Goal: Communication & Community: Connect with others

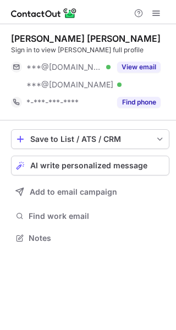
scroll to position [231, 176]
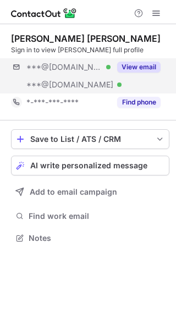
click at [161, 72] on div "***@gmail.com Verified ***@aol.com Verified View email" at bounding box center [90, 75] width 158 height 35
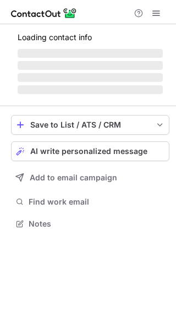
scroll to position [231, 176]
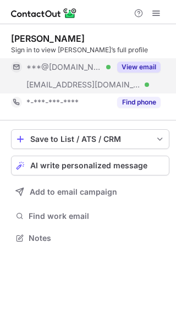
click at [148, 68] on button "View email" at bounding box center [138, 67] width 43 height 11
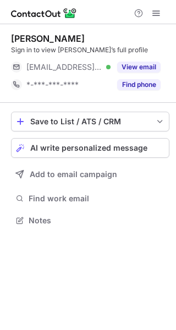
scroll to position [213, 176]
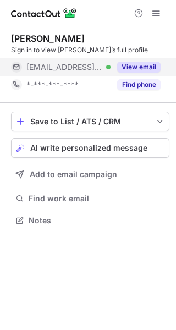
click at [147, 68] on button "View email" at bounding box center [138, 67] width 43 height 11
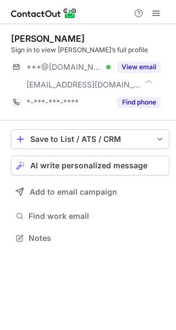
scroll to position [231, 176]
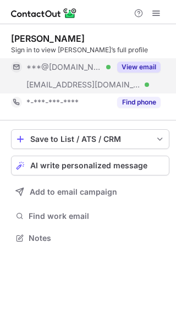
click at [130, 62] on button "View email" at bounding box center [138, 67] width 43 height 11
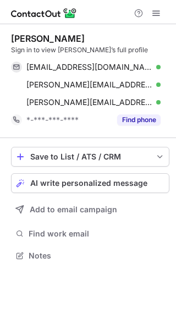
scroll to position [248, 176]
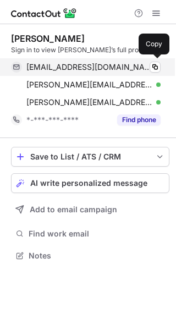
click at [157, 61] on div "myriamboutary@yahoo.com Verified Copy" at bounding box center [86, 67] width 150 height 18
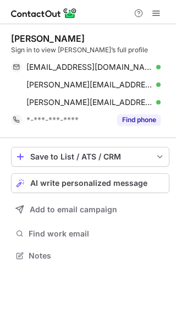
scroll to position [248, 176]
click at [87, 198] on div "Save to List / ATS / CRM List Select Lever Connect Greenhouse Connect Salesforc…" at bounding box center [90, 205] width 158 height 134
click at [86, 194] on div "Save to List / ATS / CRM List Select Lever Connect Greenhouse Connect Salesforc…" at bounding box center [90, 205] width 158 height 134
click at [78, 180] on span "AI write personalized message" at bounding box center [88, 183] width 117 height 9
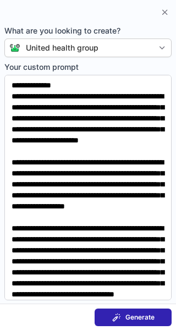
click at [136, 316] on span "Generate" at bounding box center [139, 317] width 29 height 9
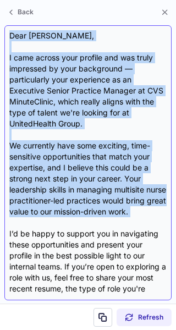
drag, startPoint x: 9, startPoint y: 30, endPoint x: 26, endPoint y: 238, distance: 208.7
click at [26, 238] on div "Dear Myriam, I came across your profile and was truly impressed by your backgro…" at bounding box center [87, 162] width 167 height 275
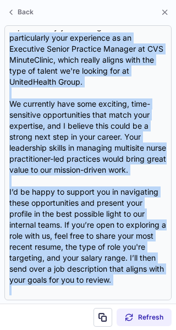
scroll to position [0, 0]
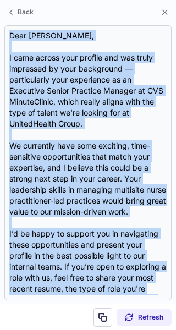
drag, startPoint x: 65, startPoint y: 253, endPoint x: 1, endPoint y: 40, distance: 221.9
click at [1, 40] on section "Dear Myriam, I came across your profile and was truly impressed by your backgro…" at bounding box center [88, 163] width 176 height 282
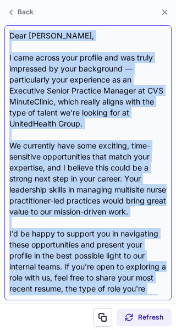
copy div "Dear Myriam, I came across your profile and was truly impressed by your backgro…"
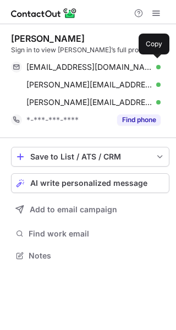
scroll to position [248, 176]
click at [141, 59] on div "myriamboutary@yahoo.com Verified Copy" at bounding box center [86, 67] width 150 height 18
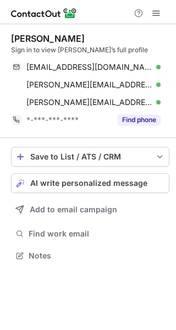
scroll to position [248, 176]
click at [50, 188] on span "AI write personalized message" at bounding box center [88, 183] width 117 height 9
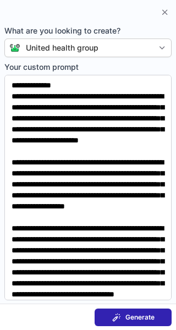
click at [122, 317] on div "Generate" at bounding box center [133, 317] width 42 height 9
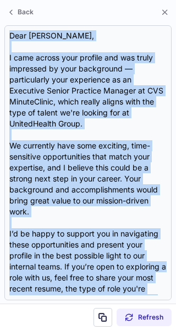
scroll to position [109, 0]
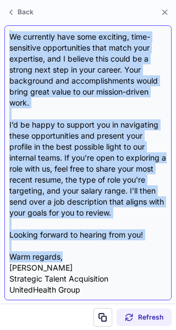
drag, startPoint x: 10, startPoint y: 31, endPoint x: 88, endPoint y: 258, distance: 240.1
click at [88, 258] on div "Dear Myriam, I came across your profile and was truly impressed by your backgro…" at bounding box center [87, 162] width 157 height 265
copy div "Dear Myriam, I came across your profile and was truly impressed by your backgro…"
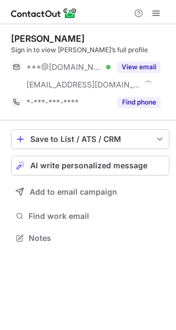
scroll to position [231, 176]
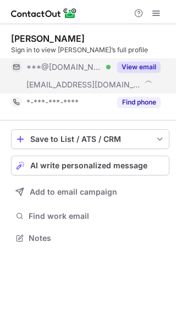
click at [134, 60] on div "View email" at bounding box center [136, 67] width 50 height 18
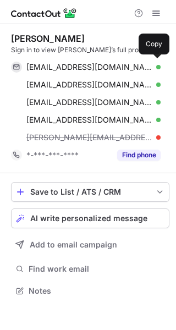
scroll to position [283, 176]
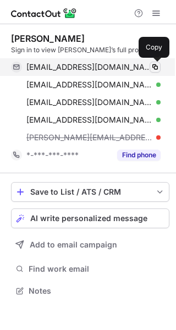
click at [154, 67] on span at bounding box center [155, 67] width 9 height 9
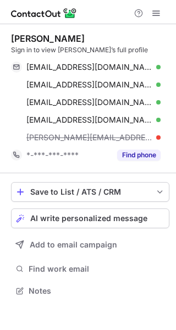
click at [107, 207] on div "Save to List / ATS / CRM List Select Lever Connect Greenhouse Connect Salesforc…" at bounding box center [90, 240] width 158 height 134
click at [109, 220] on span "AI write personalized message" at bounding box center [88, 218] width 117 height 9
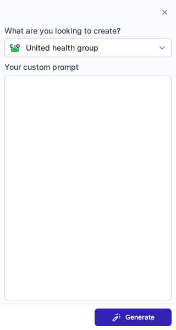
type textarea "**********"
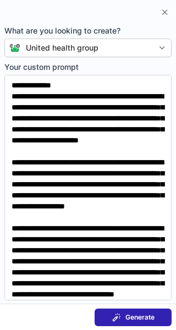
click at [147, 314] on span "Generate" at bounding box center [139, 317] width 29 height 9
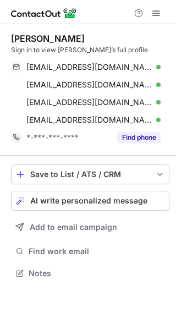
scroll to position [266, 176]
click at [90, 199] on span "AI write personalized message" at bounding box center [88, 200] width 117 height 9
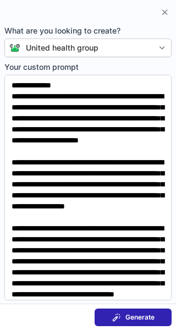
click at [131, 311] on button "Generate" at bounding box center [133, 318] width 77 height 18
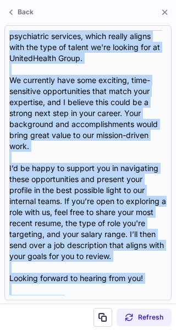
scroll to position [109, 0]
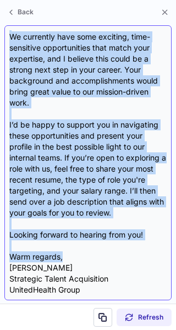
drag, startPoint x: 10, startPoint y: 34, endPoint x: 64, endPoint y: 254, distance: 226.5
click at [64, 254] on div "Dear [PERSON_NAME], I came across your profile and was truly impressed by your …" at bounding box center [87, 162] width 157 height 265
drag, startPoint x: 47, startPoint y: 191, endPoint x: 5, endPoint y: 191, distance: 41.8
copy div "Dear [PERSON_NAME], I came across your profile and was truly impressed by your …"
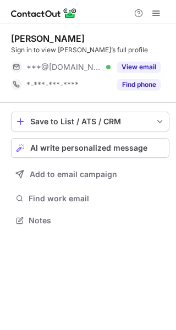
scroll to position [213, 176]
click at [165, 59] on div "***@gmail.com Verified View email" at bounding box center [90, 67] width 158 height 18
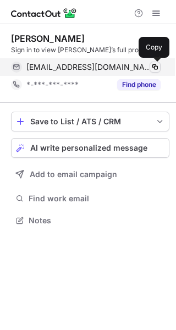
click at [152, 67] on span at bounding box center [155, 67] width 9 height 9
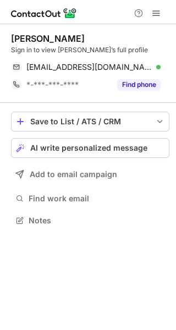
scroll to position [213, 176]
click at [66, 147] on span "AI write personalized message" at bounding box center [88, 148] width 117 height 9
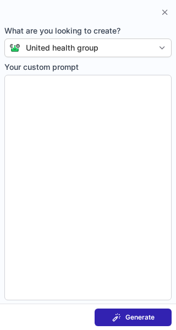
type textarea "**********"
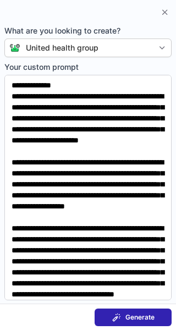
click at [154, 312] on button "Generate" at bounding box center [133, 318] width 77 height 18
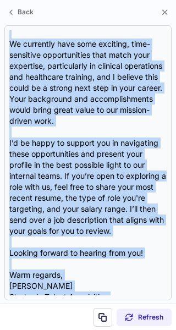
scroll to position [131, 0]
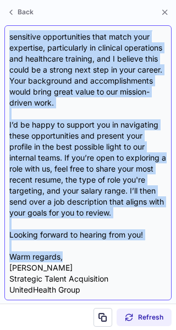
drag, startPoint x: 9, startPoint y: 37, endPoint x: 69, endPoint y: 253, distance: 224.6
click at [69, 253] on div "Dear Carolyn, I came across your profile and was truly impressed by your backgr…" at bounding box center [87, 162] width 167 height 275
copy div "Dear Carolyn, I came across your profile and was truly impressed by your backgr…"
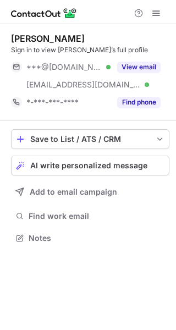
scroll to position [231, 176]
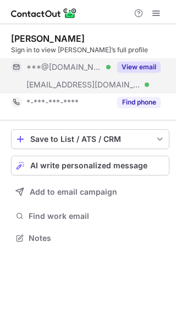
click at [140, 63] on button "View email" at bounding box center [138, 67] width 43 height 11
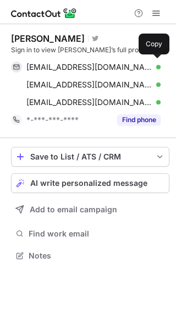
scroll to position [248, 176]
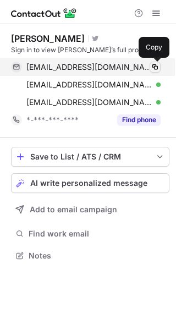
click at [151, 71] on span at bounding box center [155, 67] width 9 height 9
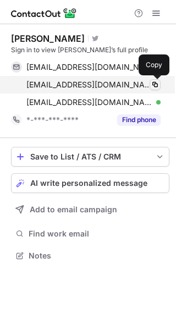
click at [155, 83] on span at bounding box center [155, 84] width 9 height 9
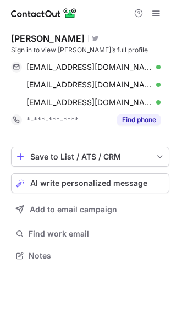
scroll to position [248, 176]
click at [119, 188] on button "AI write personalized message" at bounding box center [90, 183] width 158 height 20
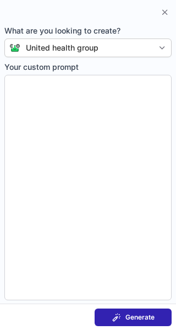
type textarea "**********"
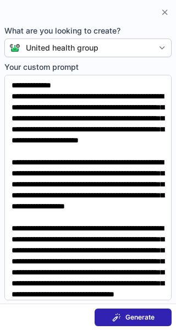
click at [131, 308] on section "Generate" at bounding box center [88, 317] width 176 height 26
click at [134, 315] on span "Generate" at bounding box center [139, 317] width 29 height 9
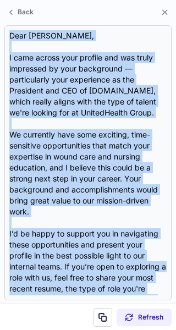
scroll to position [120, 0]
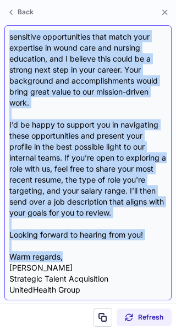
drag, startPoint x: 10, startPoint y: 30, endPoint x: 78, endPoint y: 258, distance: 237.0
click at [78, 258] on div "Dear Laurie, I came across your profile and was truly impressed by your backgro…" at bounding box center [87, 162] width 157 height 265
copy div "Dear Laurie, I came across your profile and was truly impressed by your backgro…"
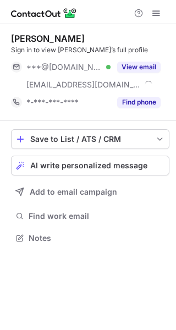
scroll to position [231, 176]
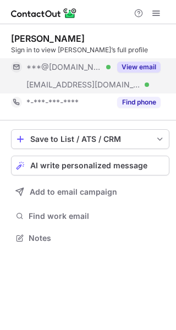
click at [146, 66] on button "View email" at bounding box center [138, 67] width 43 height 11
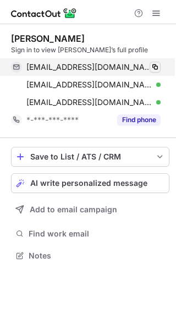
scroll to position [248, 176]
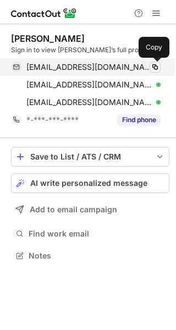
click at [158, 64] on span at bounding box center [155, 67] width 9 height 9
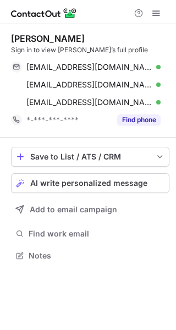
scroll to position [248, 176]
click at [83, 179] on span "AI write personalized message" at bounding box center [88, 183] width 117 height 9
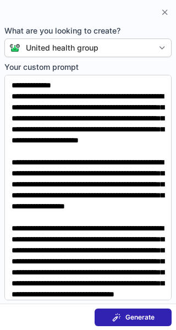
click at [138, 314] on span "Generate" at bounding box center [139, 317] width 29 height 9
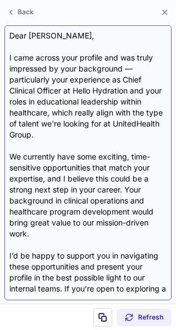
click at [12, 34] on div "Dear Cynthia, I came across your profile and was truly impressed by your backgr…" at bounding box center [87, 162] width 157 height 265
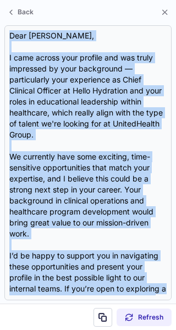
scroll to position [131, 0]
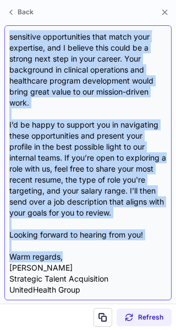
drag, startPoint x: 11, startPoint y: 35, endPoint x: 74, endPoint y: 256, distance: 229.5
click at [74, 256] on div "Dear Cynthia, I came across your profile and was truly impressed by your backgr…" at bounding box center [87, 162] width 157 height 265
copy div "Dear Cynthia, I came across your profile and was truly impressed by your backgr…"
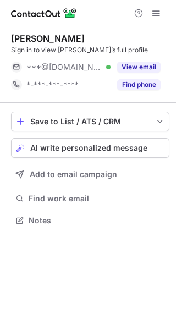
scroll to position [213, 176]
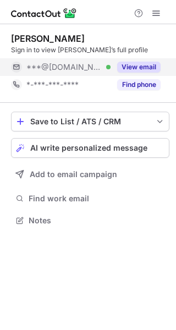
click at [145, 62] on button "View email" at bounding box center [138, 67] width 43 height 11
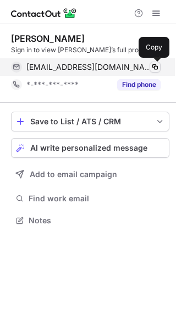
click at [154, 64] on span at bounding box center [155, 67] width 9 height 9
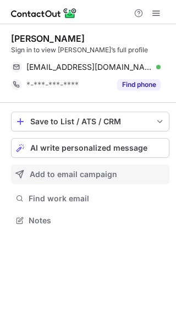
scroll to position [213, 176]
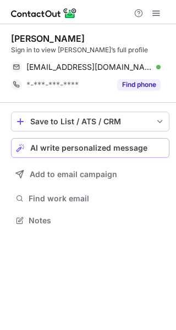
click at [85, 152] on span "AI write personalized message" at bounding box center [88, 148] width 117 height 9
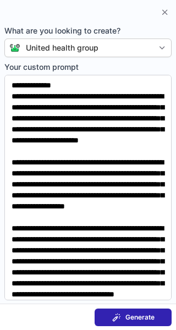
click at [115, 322] on button "Generate" at bounding box center [133, 318] width 77 height 18
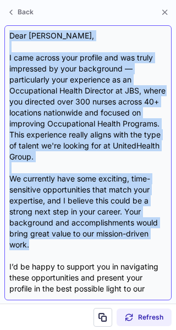
drag, startPoint x: 9, startPoint y: 34, endPoint x: 74, endPoint y: 239, distance: 215.3
click at [74, 239] on div "Dear Raquel, I came across your profile and was truly impressed by your backgro…" at bounding box center [87, 162] width 167 height 275
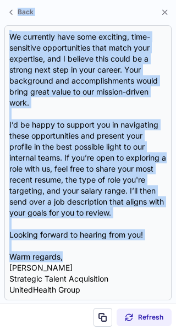
scroll to position [0, 0]
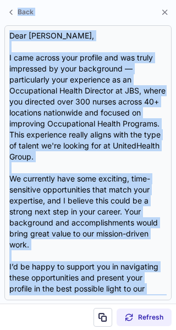
drag, startPoint x: 64, startPoint y: 255, endPoint x: -1, endPoint y: -19, distance: 281.6
click at [0, 0] on html "Raquel Welch Sign in to view Raquel’s full profile raquelwelch8@gmail.com Verif…" at bounding box center [88, 165] width 176 height 330
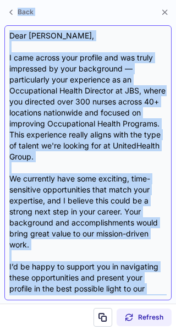
click at [36, 167] on div "Dear Raquel, I came across your profile and was truly impressed by your backgro…" at bounding box center [87, 162] width 157 height 265
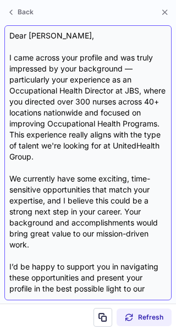
click at [9, 31] on div "Dear Raquel, I came across your profile and was truly impressed by your backgro…" at bounding box center [87, 162] width 157 height 265
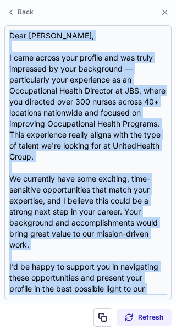
scroll to position [142, 0]
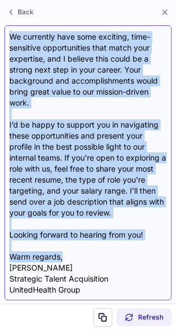
drag, startPoint x: 10, startPoint y: 33, endPoint x: 64, endPoint y: 256, distance: 229.8
click at [64, 256] on div "Dear Raquel, I came across your profile and was truly impressed by your backgro…" at bounding box center [87, 162] width 157 height 265
copy div "Dear Raquel, I came across your profile and was truly impressed by your backgro…"
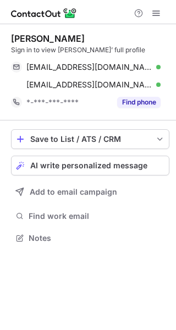
scroll to position [231, 176]
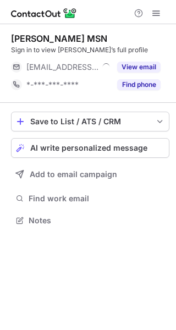
scroll to position [213, 176]
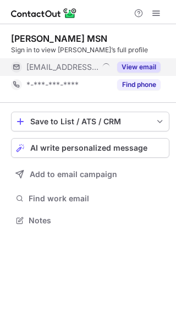
click at [142, 64] on button "View email" at bounding box center [138, 67] width 43 height 11
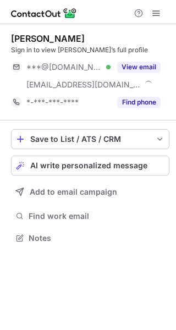
scroll to position [231, 176]
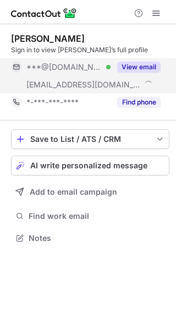
click at [139, 67] on button "View email" at bounding box center [138, 67] width 43 height 11
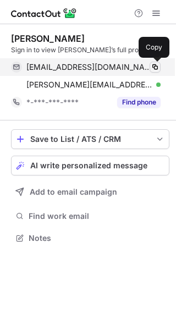
click at [156, 65] on span at bounding box center [155, 67] width 9 height 9
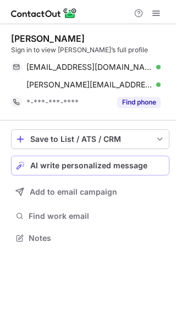
scroll to position [231, 176]
click at [69, 167] on span "AI write personalized message" at bounding box center [88, 165] width 117 height 9
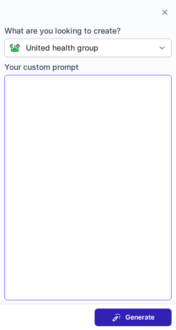
type textarea "**********"
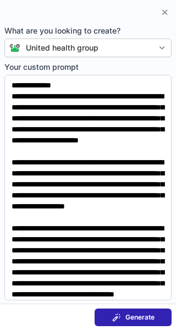
click at [129, 317] on span "Generate" at bounding box center [139, 317] width 29 height 9
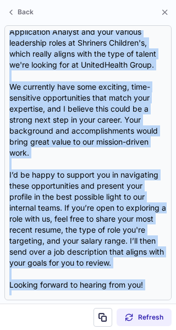
scroll to position [109, 0]
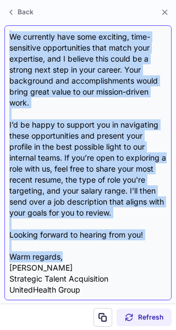
drag, startPoint x: 10, startPoint y: 35, endPoint x: 69, endPoint y: 258, distance: 231.0
click at [69, 258] on div "Dear Marcella, I came across your profile and was truly impressed by your backg…" at bounding box center [87, 162] width 157 height 265
copy div "Dear Marcella, I came across your profile and was truly impressed by your backg…"
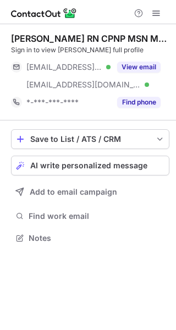
scroll to position [231, 176]
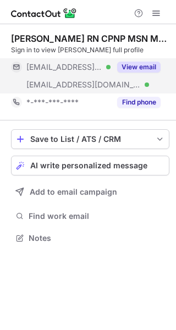
click at [149, 62] on button "View email" at bounding box center [138, 67] width 43 height 11
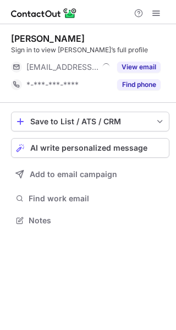
scroll to position [213, 176]
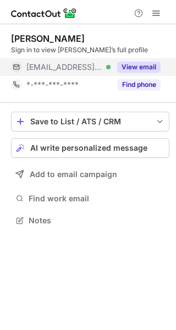
click at [132, 63] on button "View email" at bounding box center [138, 67] width 43 height 11
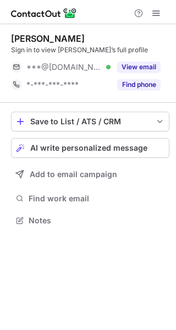
scroll to position [213, 176]
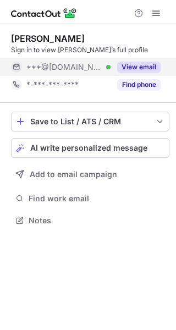
click at [144, 61] on div "View email" at bounding box center [136, 67] width 50 height 18
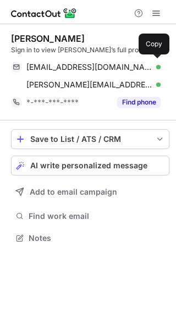
scroll to position [231, 176]
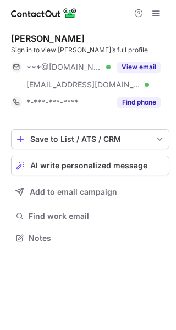
scroll to position [231, 176]
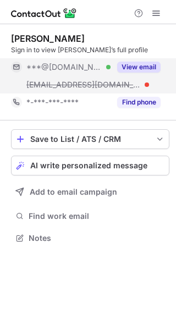
click at [138, 68] on button "View email" at bounding box center [138, 67] width 43 height 11
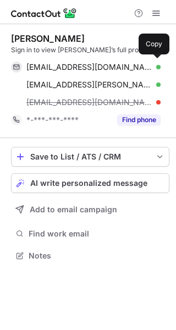
scroll to position [248, 176]
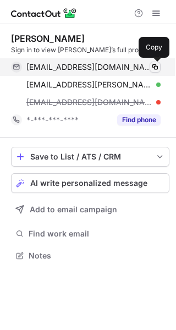
click at [156, 62] on button at bounding box center [155, 67] width 11 height 11
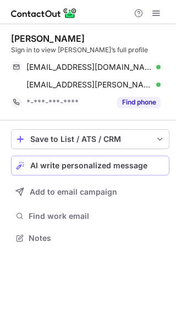
scroll to position [231, 176]
click at [42, 161] on span "AI write personalized message" at bounding box center [88, 165] width 117 height 9
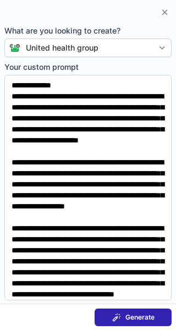
click at [128, 309] on button "Generate" at bounding box center [133, 318] width 77 height 18
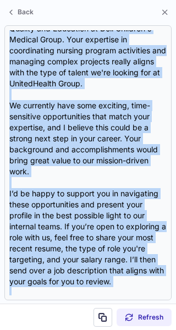
scroll to position [164, 0]
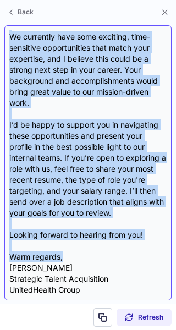
drag, startPoint x: 7, startPoint y: 33, endPoint x: 73, endPoint y: 257, distance: 233.3
click at [73, 257] on div "Dear Alyssa, I came across your profile and was truly impressed by your backgro…" at bounding box center [87, 162] width 167 height 275
copy div "Dear Alyssa, I came across your profile and was truly impressed by your backgro…"
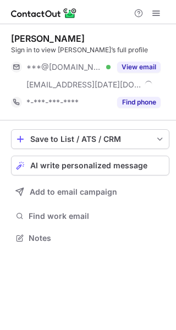
scroll to position [231, 176]
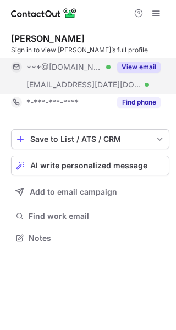
click at [148, 67] on button "View email" at bounding box center [138, 67] width 43 height 11
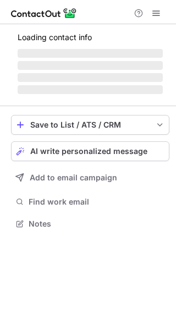
scroll to position [231, 176]
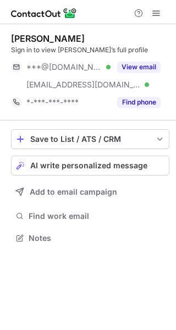
click at [139, 58] on div "[PERSON_NAME] Sign in to view [PERSON_NAME]’s full profile ***@[DOMAIN_NAME] Ve…" at bounding box center [90, 72] width 158 height 78
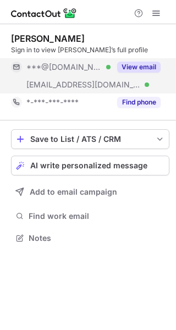
click at [139, 64] on button "View email" at bounding box center [138, 67] width 43 height 11
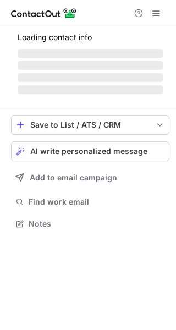
scroll to position [213, 176]
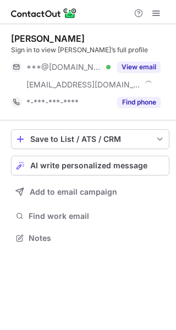
scroll to position [231, 176]
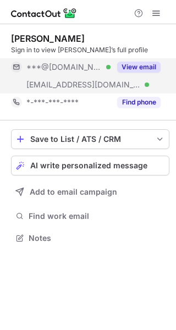
click at [143, 58] on div "View email" at bounding box center [136, 67] width 50 height 18
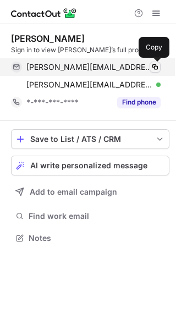
click at [158, 67] on span at bounding box center [155, 67] width 9 height 9
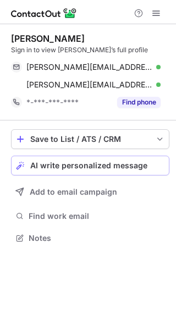
click at [111, 165] on span "AI write personalized message" at bounding box center [88, 165] width 117 height 9
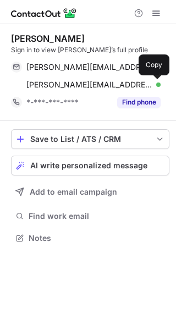
scroll to position [231, 176]
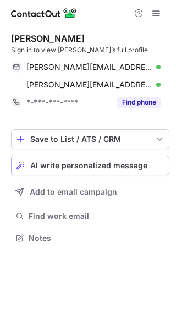
click at [146, 169] on div "AI write personalized message" at bounding box center [97, 165] width 134 height 9
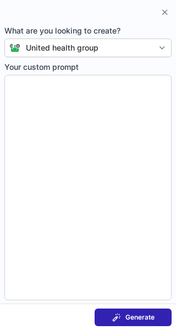
type textarea "**********"
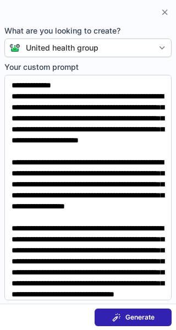
click at [147, 316] on span "Generate" at bounding box center [139, 317] width 29 height 9
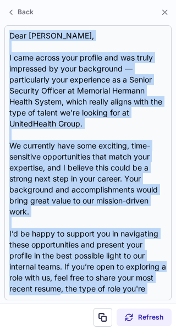
scroll to position [109, 0]
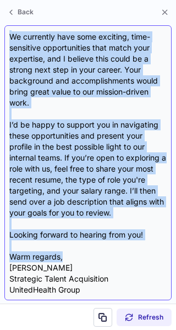
drag, startPoint x: 11, startPoint y: 36, endPoint x: 71, endPoint y: 254, distance: 226.5
click at [71, 254] on div "Dear Billy, I came across your profile and was truly impressed by your backgrou…" at bounding box center [87, 162] width 157 height 265
copy div "Dear Billy, I came across your profile and was truly impressed by your backgrou…"
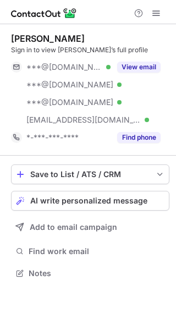
scroll to position [266, 176]
click at [154, 59] on div "View email" at bounding box center [136, 67] width 50 height 18
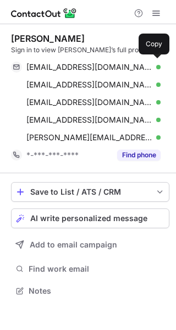
scroll to position [283, 176]
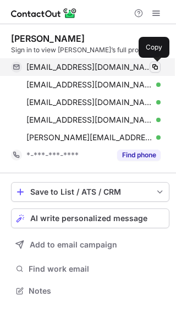
click at [160, 63] on button at bounding box center [155, 67] width 11 height 11
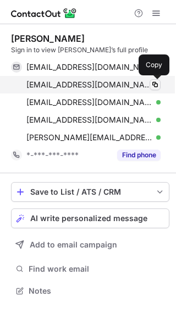
click at [153, 83] on span at bounding box center [155, 84] width 9 height 9
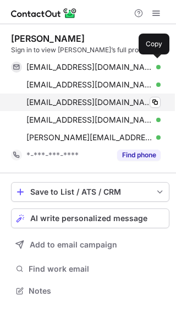
scroll to position [283, 176]
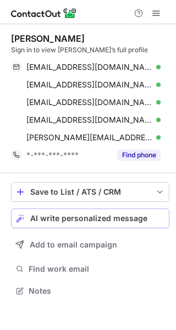
click at [130, 212] on button "AI write personalized message" at bounding box center [90, 219] width 158 height 20
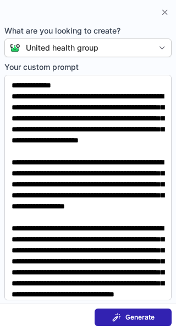
click at [140, 320] on span "Generate" at bounding box center [139, 317] width 29 height 9
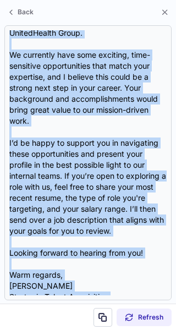
scroll to position [153, 0]
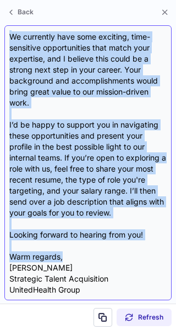
drag, startPoint x: 10, startPoint y: 36, endPoint x: 84, endPoint y: 253, distance: 228.3
click at [84, 253] on div "Dear Ashley, I came across your profile and was truly impressed by your backgro…" at bounding box center [87, 162] width 157 height 265
copy div "Dear Ashley, I came across your profile and was truly impressed by your backgro…"
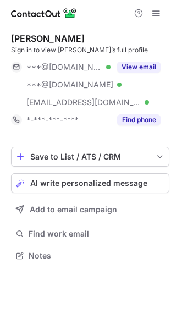
scroll to position [248, 176]
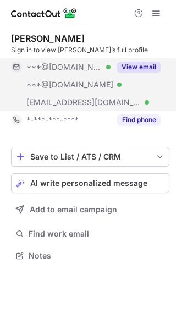
click at [132, 67] on button "View email" at bounding box center [138, 67] width 43 height 11
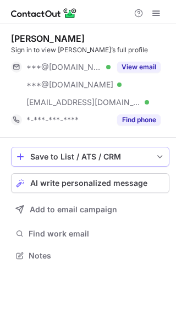
scroll to position [248, 176]
click at [84, 152] on div "Save to List / ATS / CRM" at bounding box center [90, 156] width 120 height 9
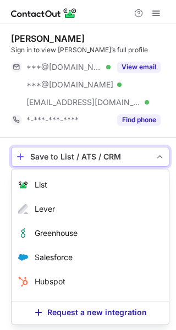
click at [84, 152] on div "Save to List / ATS / CRM" at bounding box center [90, 156] width 120 height 9
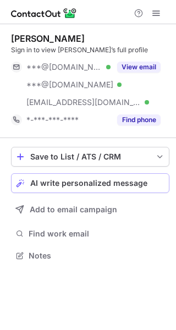
click at [85, 184] on span "AI write personalized message" at bounding box center [88, 183] width 117 height 9
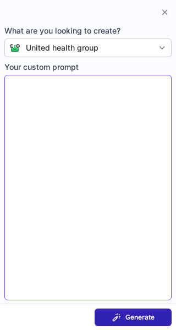
type textarea "**********"
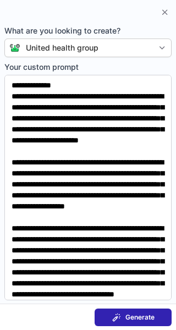
click at [131, 309] on button "Generate" at bounding box center [133, 318] width 77 height 18
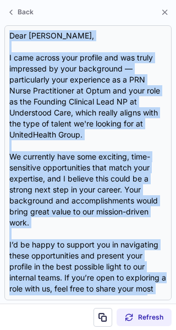
scroll to position [120, 0]
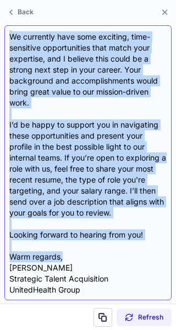
drag, startPoint x: 8, startPoint y: 35, endPoint x: 84, endPoint y: 253, distance: 230.6
click at [84, 253] on div "Dear [PERSON_NAME], I came across your profile and was truly impressed by your …" at bounding box center [87, 162] width 167 height 275
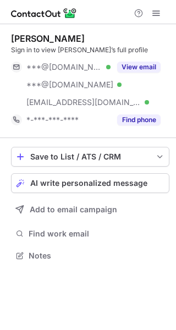
scroll to position [248, 176]
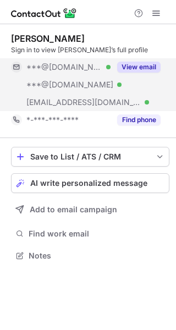
click at [137, 63] on button "View email" at bounding box center [138, 67] width 43 height 11
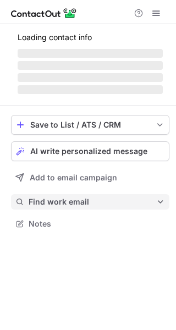
scroll to position [216, 176]
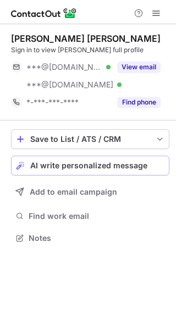
click at [69, 145] on div "Save to List / ATS / CRM List Select Lever Connect Greenhouse Connect Salesforc…" at bounding box center [90, 188] width 158 height 134
click at [78, 163] on span "AI write personalized message" at bounding box center [88, 165] width 117 height 9
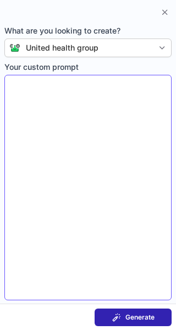
type textarea "**********"
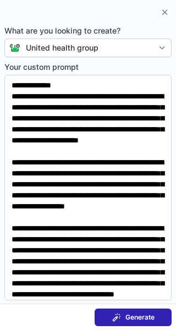
click at [141, 309] on button "Generate" at bounding box center [133, 318] width 77 height 18
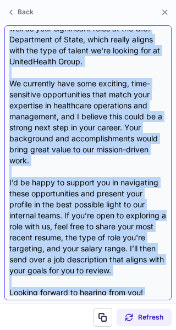
scroll to position [142, 0]
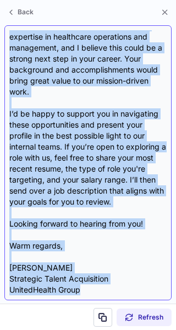
drag, startPoint x: 11, startPoint y: 35, endPoint x: 104, endPoint y: 243, distance: 227.8
click at [104, 243] on div "Dear Joseph, I came across your profile and was truly impressed by your backgro…" at bounding box center [87, 162] width 157 height 265
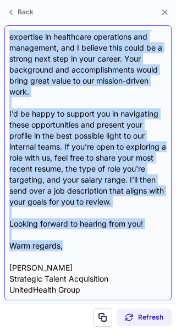
copy div "Dear Joseph, I came across your profile and was truly impressed by your backgro…"
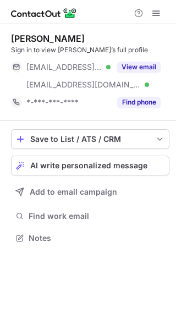
scroll to position [231, 176]
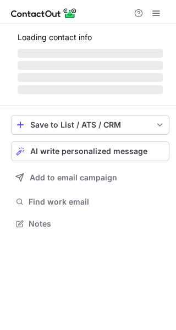
scroll to position [248, 176]
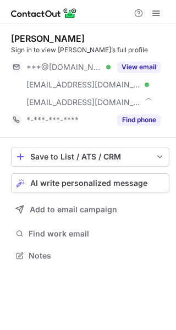
click at [133, 60] on div "View email" at bounding box center [136, 67] width 50 height 18
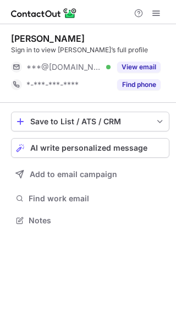
scroll to position [213, 176]
click at [139, 63] on button "View email" at bounding box center [138, 67] width 43 height 11
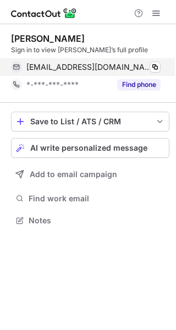
click at [161, 69] on div "[EMAIL_ADDRESS][DOMAIN_NAME] Verified Copy" at bounding box center [86, 67] width 150 height 18
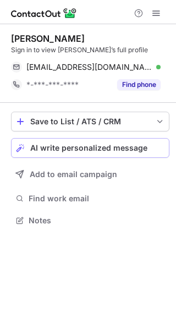
click at [127, 149] on span "AI write personalized message" at bounding box center [88, 148] width 117 height 9
click at [112, 150] on span "AI write personalized message" at bounding box center [88, 148] width 117 height 9
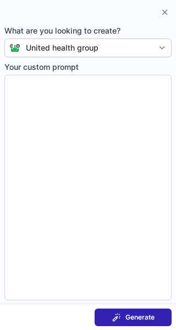
type textarea "**********"
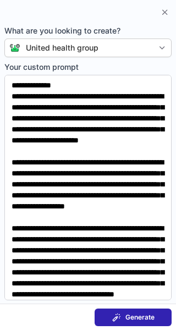
click at [120, 309] on button "Generate" at bounding box center [133, 318] width 77 height 18
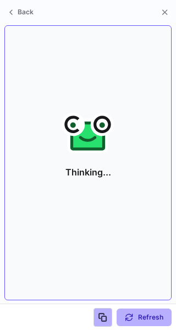
click at [84, 185] on p "Thinking..." at bounding box center [88, 172] width 50 height 37
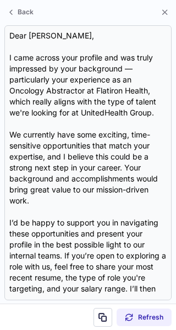
click at [84, 185] on div "Dear Sara, I came across your profile and was truly impressed by your backgroun…" at bounding box center [87, 162] width 157 height 265
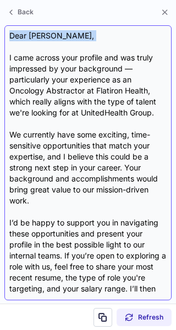
drag, startPoint x: 14, startPoint y: 45, endPoint x: 10, endPoint y: 39, distance: 7.2
click at [10, 39] on div "Dear Sara, I came across your profile and was truly impressed by your backgroun…" at bounding box center [87, 162] width 157 height 265
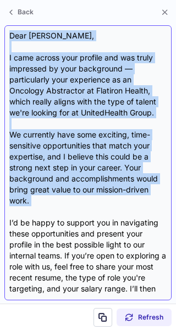
drag, startPoint x: 34, startPoint y: 207, endPoint x: 11, endPoint y: 40, distance: 168.8
click at [11, 40] on div "Dear Sara, I came across your profile and was truly impressed by your backgroun…" at bounding box center [87, 162] width 157 height 265
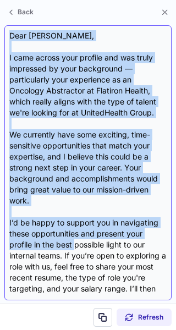
drag, startPoint x: 9, startPoint y: 35, endPoint x: 74, endPoint y: 244, distance: 219.6
click at [74, 244] on div "Dear Sara, I came across your profile and was truly impressed by your backgroun…" at bounding box center [87, 162] width 167 height 275
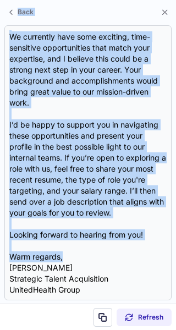
scroll to position [0, 0]
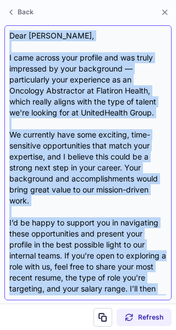
drag, startPoint x: 66, startPoint y: 254, endPoint x: 9, endPoint y: 36, distance: 225.3
click at [9, 36] on div "Dear Sara, I came across your profile and was truly impressed by your backgroun…" at bounding box center [87, 162] width 167 height 275
copy div "Dear Sara, I came across your profile and was truly impressed by your backgroun…"
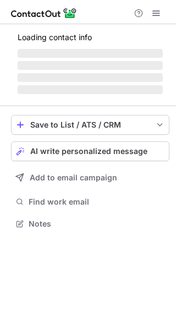
scroll to position [231, 176]
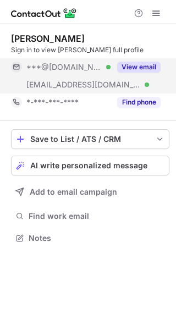
click at [147, 62] on button "View email" at bounding box center [138, 67] width 43 height 11
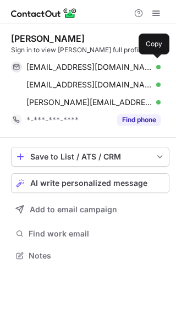
scroll to position [248, 176]
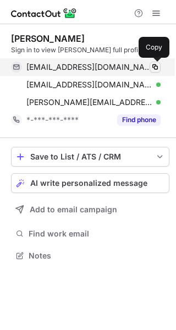
click at [160, 67] on button at bounding box center [155, 67] width 11 height 11
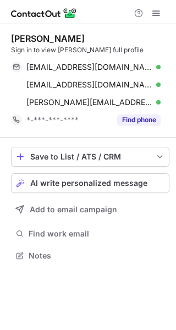
scroll to position [248, 176]
click at [97, 175] on button "AI write personalized message" at bounding box center [90, 183] width 158 height 20
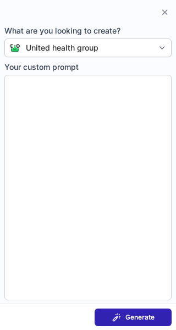
type textarea "**********"
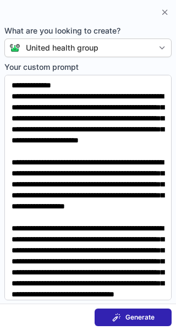
click at [113, 313] on span at bounding box center [116, 317] width 9 height 9
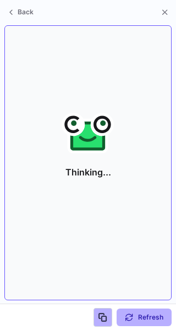
click at [105, 138] on icon at bounding box center [87, 136] width 35 height 29
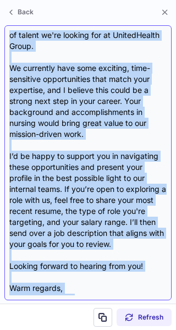
scroll to position [109, 0]
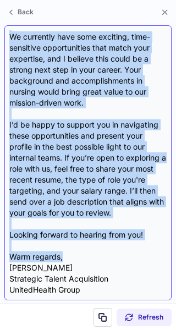
drag, startPoint x: 11, startPoint y: 35, endPoint x: 85, endPoint y: 256, distance: 233.2
click at [85, 256] on div "Dear Darby, I came across your profile and was truly impressed by your backgrou…" at bounding box center [87, 162] width 157 height 265
copy div "Dear Darby, I came across your profile and was truly impressed by your backgrou…"
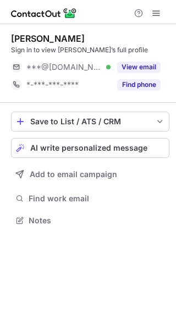
scroll to position [213, 176]
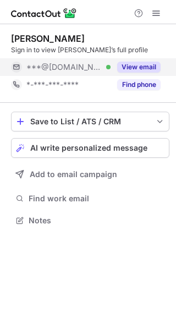
click at [140, 62] on button "View email" at bounding box center [138, 67] width 43 height 11
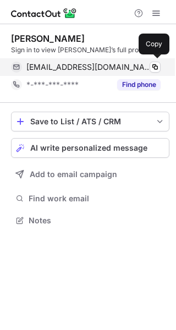
click at [149, 65] on div "ddharalson@gmail.com Verified" at bounding box center [93, 67] width 134 height 10
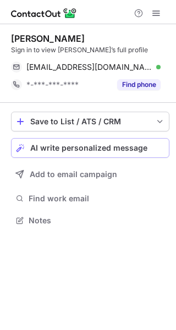
click at [102, 151] on span "AI write personalized message" at bounding box center [88, 148] width 117 height 9
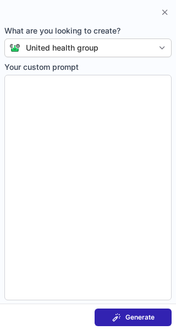
type textarea "**********"
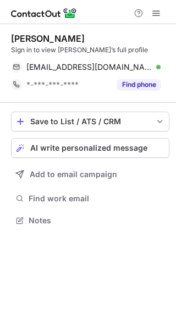
scroll to position [213, 176]
click at [94, 140] on button "AI write personalized message" at bounding box center [90, 148] width 158 height 20
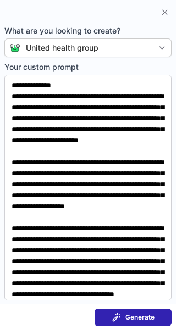
click at [134, 316] on span "Generate" at bounding box center [139, 317] width 29 height 9
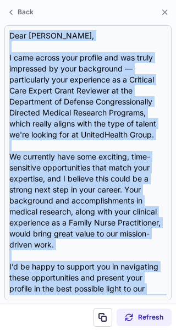
scroll to position [142, 0]
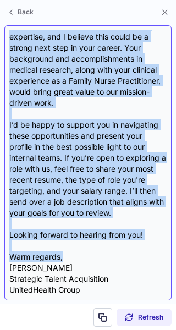
drag, startPoint x: 11, startPoint y: 35, endPoint x: 80, endPoint y: 254, distance: 229.5
click at [80, 254] on div "Dear [PERSON_NAME], I came across your profile and was truly impressed by your …" at bounding box center [87, 162] width 157 height 265
copy div "Dear Dr. Deidra D., I came across your profile and was truly impressed by your …"
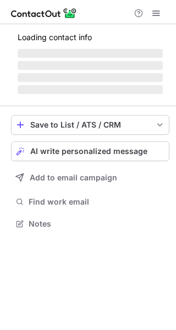
scroll to position [231, 176]
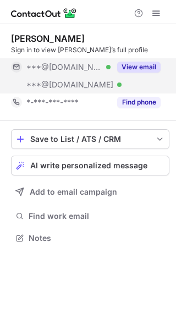
click at [135, 62] on button "View email" at bounding box center [138, 67] width 43 height 11
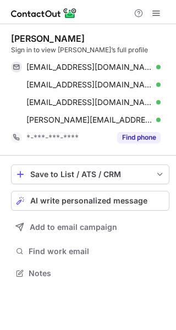
scroll to position [266, 176]
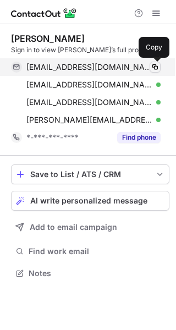
click at [157, 65] on span at bounding box center [155, 67] width 9 height 9
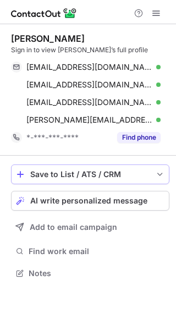
scroll to position [266, 176]
click at [105, 192] on button "AI write personalized message" at bounding box center [90, 201] width 158 height 20
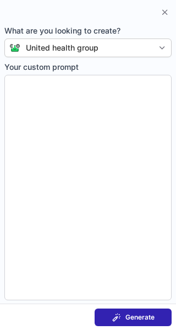
type textarea "**********"
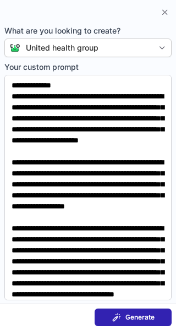
click at [130, 312] on button "Generate" at bounding box center [133, 318] width 77 height 18
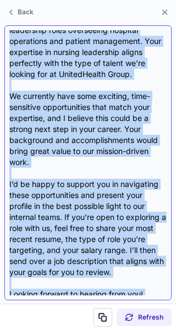
scroll to position [142, 0]
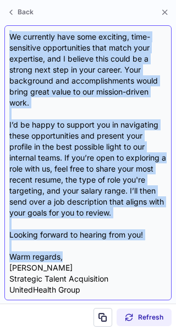
drag, startPoint x: 11, startPoint y: 34, endPoint x: 74, endPoint y: 256, distance: 231.5
click at [74, 256] on div "Dear Sylvia, I came across your profile and was truly impressed by your backgro…" at bounding box center [87, 162] width 157 height 265
copy div "Dear Sylvia, I came across your profile and was truly impressed by your backgro…"
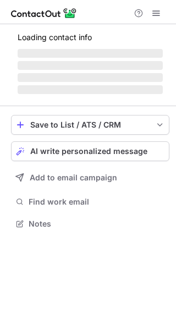
scroll to position [231, 176]
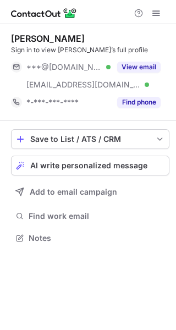
click at [137, 58] on div "[PERSON_NAME] Sign in to view [PERSON_NAME]’s full profile ***@[DOMAIN_NAME] Ve…" at bounding box center [90, 72] width 158 height 78
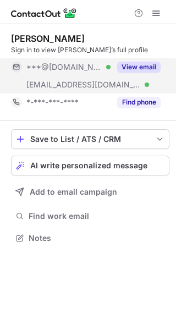
click at [137, 62] on button "View email" at bounding box center [138, 67] width 43 height 11
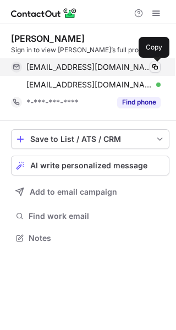
click at [156, 65] on span at bounding box center [155, 67] width 9 height 9
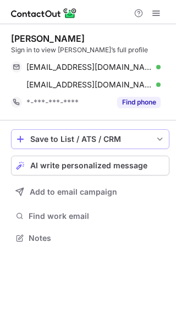
scroll to position [231, 176]
click at [130, 171] on button "AI write personalized message" at bounding box center [90, 166] width 158 height 20
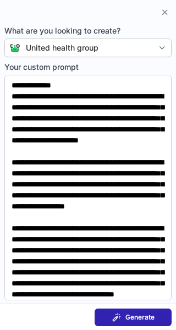
click at [127, 321] on span "Generate" at bounding box center [139, 317] width 29 height 9
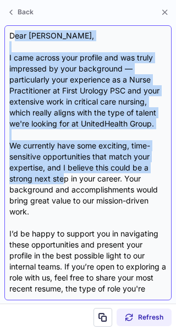
drag, startPoint x: 13, startPoint y: 34, endPoint x: 65, endPoint y: 144, distance: 122.3
click at [65, 144] on div "Dear Sarah, I came across your profile and was truly impressed by your backgrou…" at bounding box center [87, 162] width 157 height 265
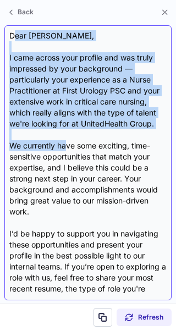
click at [65, 144] on div "Dear Sarah, I came across your profile and was truly impressed by your backgrou…" at bounding box center [87, 162] width 157 height 265
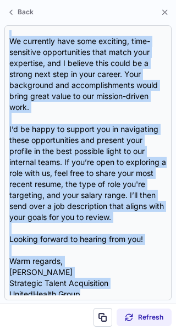
scroll to position [109, 0]
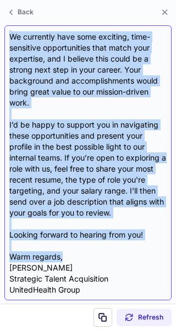
drag, startPoint x: 9, startPoint y: 38, endPoint x: 74, endPoint y: 258, distance: 229.5
click at [74, 258] on div "Dear Sarah, I came across your profile and was truly impressed by your backgrou…" at bounding box center [87, 162] width 157 height 265
copy div "Dear Sarah, I came across your profile and was truly impressed by your backgrou…"
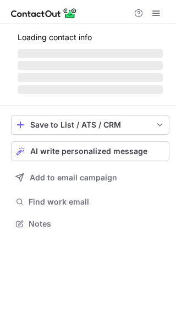
scroll to position [231, 176]
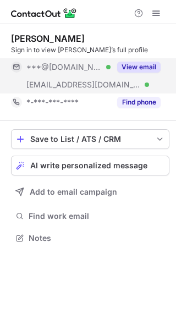
click at [145, 67] on button "View email" at bounding box center [138, 67] width 43 height 11
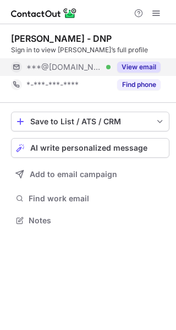
scroll to position [213, 176]
click at [135, 64] on button "View email" at bounding box center [138, 67] width 43 height 11
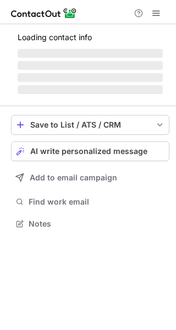
scroll to position [216, 176]
click at [113, 158] on button "AI write personalized message" at bounding box center [90, 151] width 158 height 20
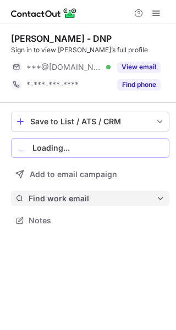
scroll to position [213, 176]
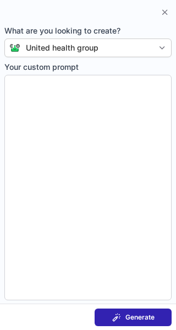
type textarea "**********"
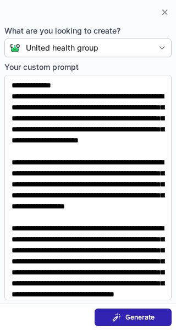
click at [126, 315] on span "Generate" at bounding box center [139, 317] width 29 height 9
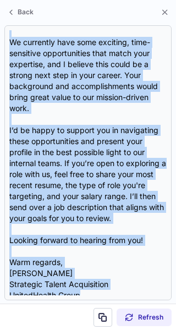
scroll to position [120, 0]
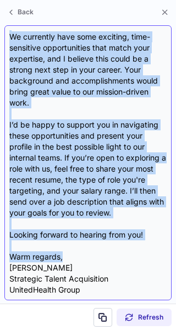
drag, startPoint x: 8, startPoint y: 31, endPoint x: 88, endPoint y: 258, distance: 239.8
click at [88, 258] on div "Dear Lori, I came across your profile and was truly impressed by your backgroun…" at bounding box center [87, 162] width 167 height 275
copy div "Dear Lori, I came across your profile and was truly impressed by your backgroun…"
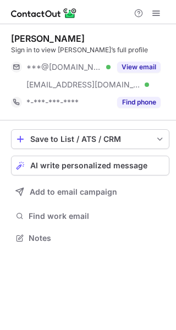
scroll to position [231, 176]
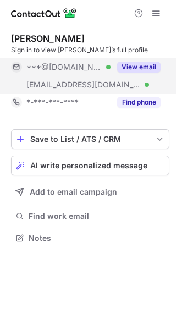
click at [142, 71] on button "View email" at bounding box center [138, 67] width 43 height 11
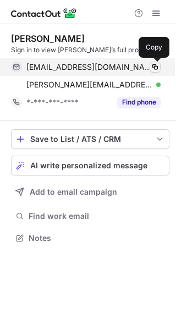
click at [152, 66] on span at bounding box center [155, 67] width 9 height 9
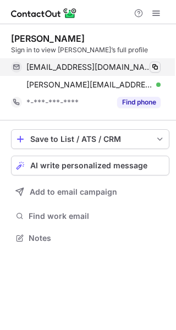
click at [154, 66] on span at bounding box center [155, 67] width 9 height 9
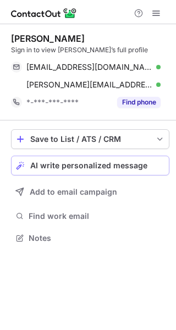
click at [125, 162] on span "AI write personalized message" at bounding box center [88, 165] width 117 height 9
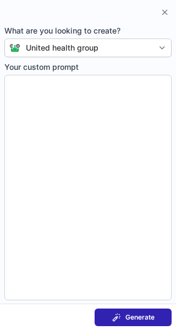
type textarea "**********"
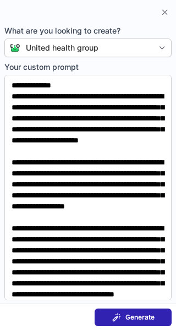
click at [133, 318] on span "Generate" at bounding box center [139, 317] width 29 height 9
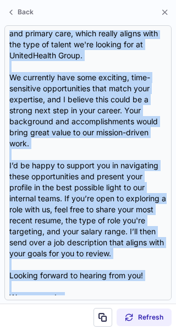
scroll to position [109, 0]
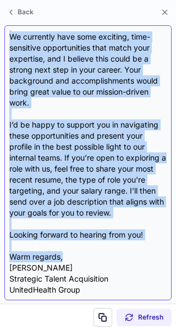
drag, startPoint x: 11, startPoint y: 32, endPoint x: 82, endPoint y: 254, distance: 232.3
click at [82, 254] on div "Dear Brian, I came across your profile and was truly impressed by your backgrou…" at bounding box center [87, 162] width 157 height 265
copy div "Dear Brian, I came across your profile and was truly impressed by your backgrou…"
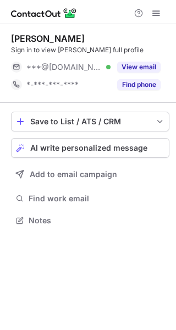
scroll to position [213, 176]
click at [149, 59] on div "View email" at bounding box center [136, 67] width 50 height 18
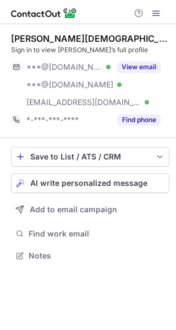
scroll to position [248, 176]
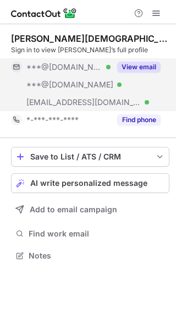
click at [145, 58] on div "View email" at bounding box center [136, 67] width 50 height 18
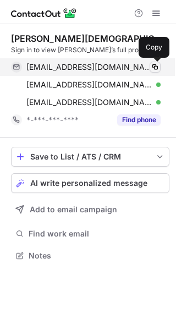
click at [158, 66] on span at bounding box center [155, 67] width 9 height 9
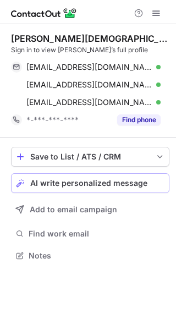
scroll to position [248, 176]
click at [134, 185] on span "AI write personalized message" at bounding box center [88, 183] width 117 height 9
click at [71, 182] on span "AI write personalized message" at bounding box center [88, 183] width 117 height 9
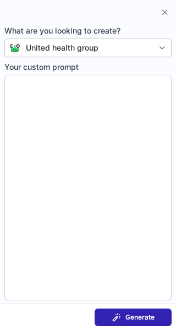
type textarea "**********"
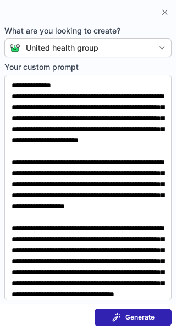
click at [131, 310] on button "Generate" at bounding box center [133, 318] width 77 height 18
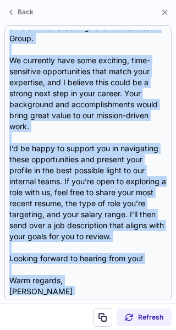
scroll to position [120, 0]
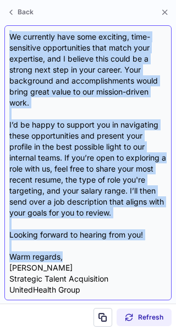
drag, startPoint x: 7, startPoint y: 37, endPoint x: 72, endPoint y: 256, distance: 228.9
click at [72, 256] on div "Dear Annette, I came across your profile and was truly impressed by your backgr…" at bounding box center [87, 162] width 167 height 275
copy div "Dear Annette, I came across your profile and was truly impressed by your backgr…"
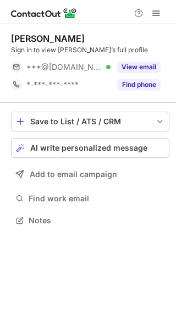
scroll to position [213, 176]
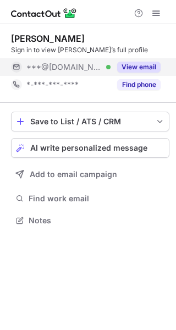
click at [130, 63] on button "View email" at bounding box center [138, 67] width 43 height 11
